Goal: Entertainment & Leisure: Consume media (video, audio)

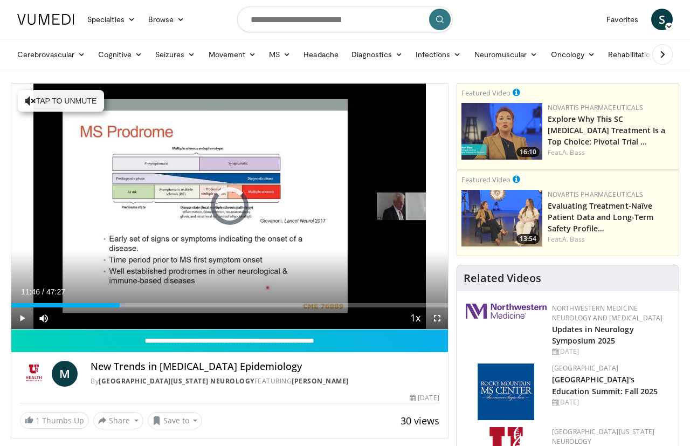
click at [93, 307] on div "Progress Bar" at bounding box center [65, 305] width 108 height 4
click at [22, 317] on span "Video Player" at bounding box center [22, 318] width 22 height 22
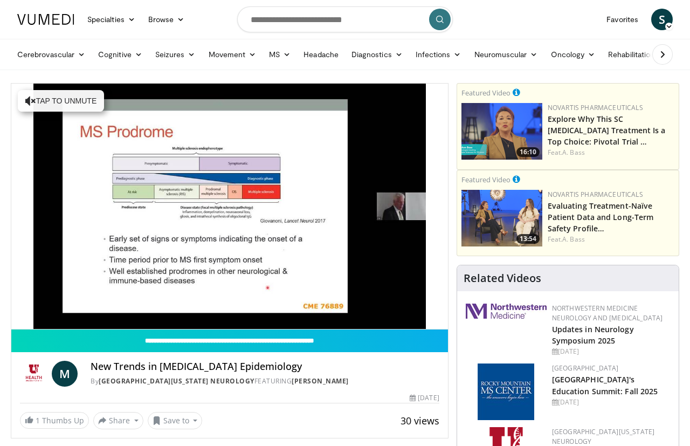
click at [206, 203] on div "10 seconds Tap to unmute" at bounding box center [229, 206] width 436 height 245
click at [20, 329] on span "Video Player" at bounding box center [22, 340] width 22 height 22
click at [228, 231] on div "10 seconds Tap to unmute" at bounding box center [229, 206] width 436 height 245
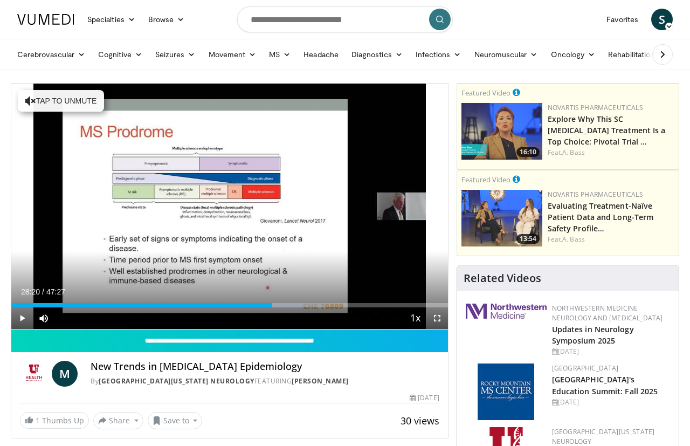
click at [224, 207] on div "10 seconds Tap to unmute" at bounding box center [229, 206] width 436 height 245
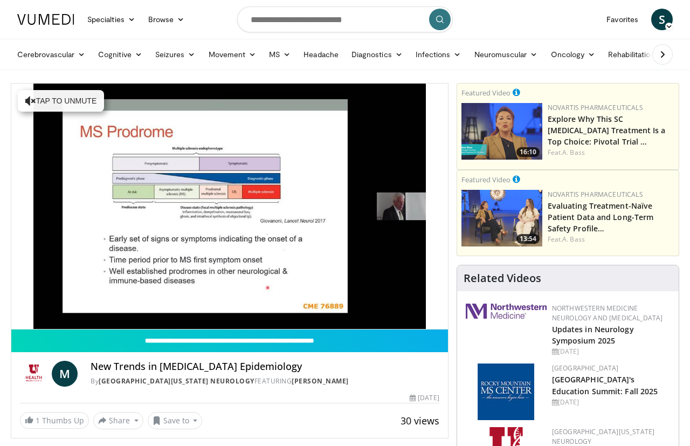
click at [224, 180] on div "10 seconds Tap to unmute" at bounding box center [229, 206] width 436 height 245
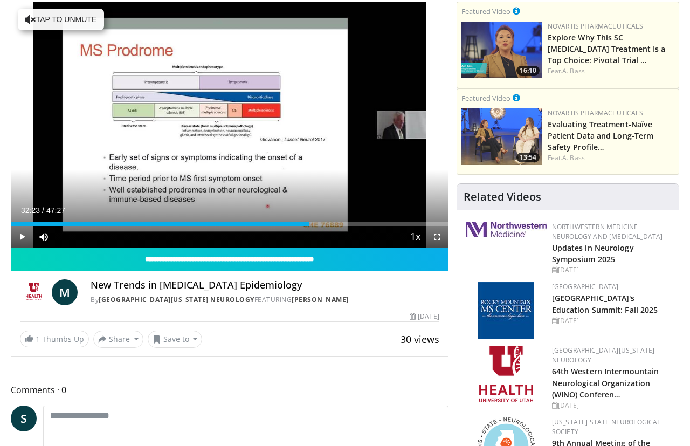
scroll to position [44, 0]
